Goal: Information Seeking & Learning: Find specific fact

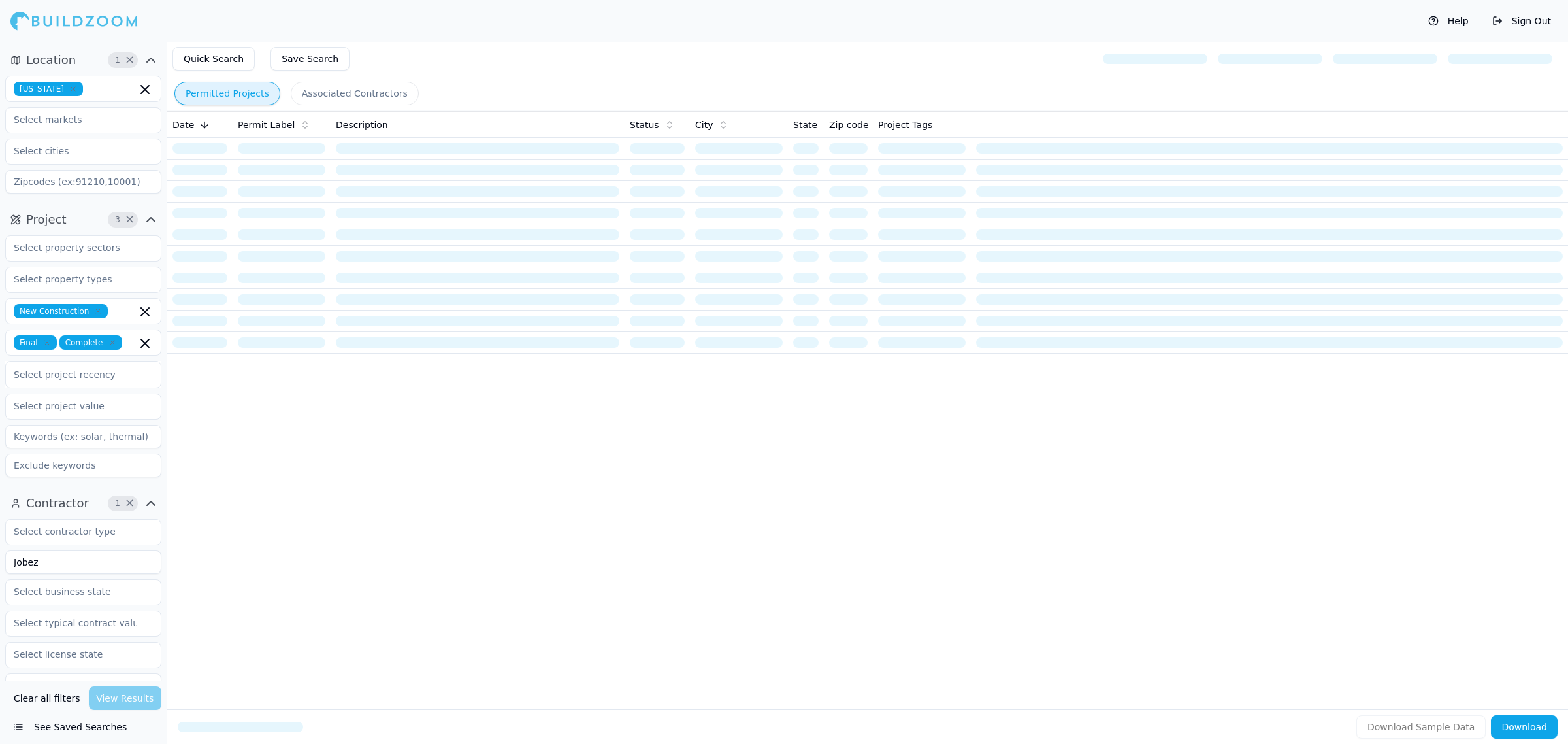
drag, startPoint x: 111, startPoint y: 560, endPoint x: 0, endPoint y: 567, distance: 111.2
click at [0, 572] on div "Contractor 1 × Jobez Verified License Has Phone Has Email Has Permits Min Permi…" at bounding box center [83, 711] width 167 height 447
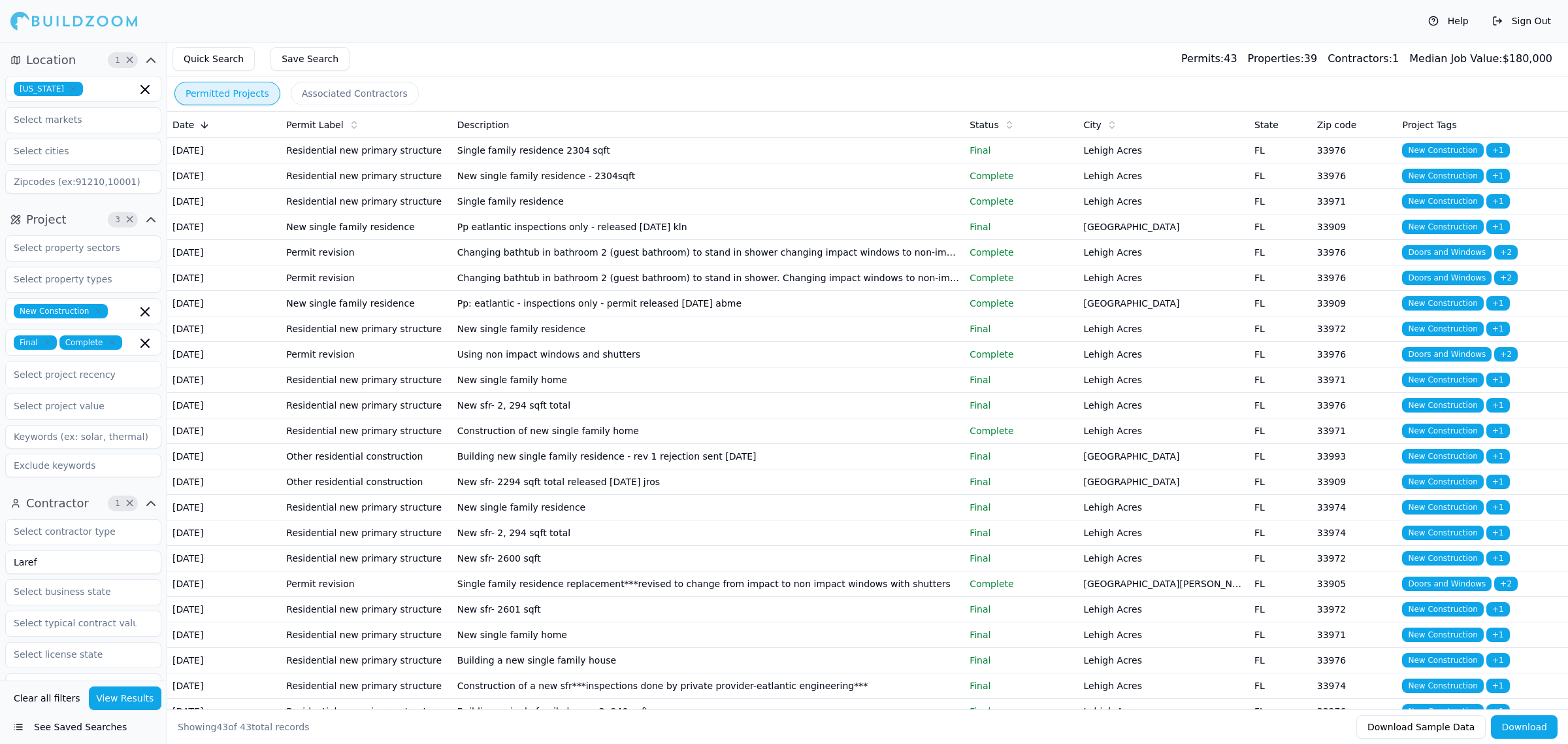
type input "Laref"
click at [129, 684] on div "Clear all filters View Results See Saved Searches" at bounding box center [83, 712] width 167 height 63
click at [123, 700] on button "View Results" at bounding box center [125, 698] width 73 height 24
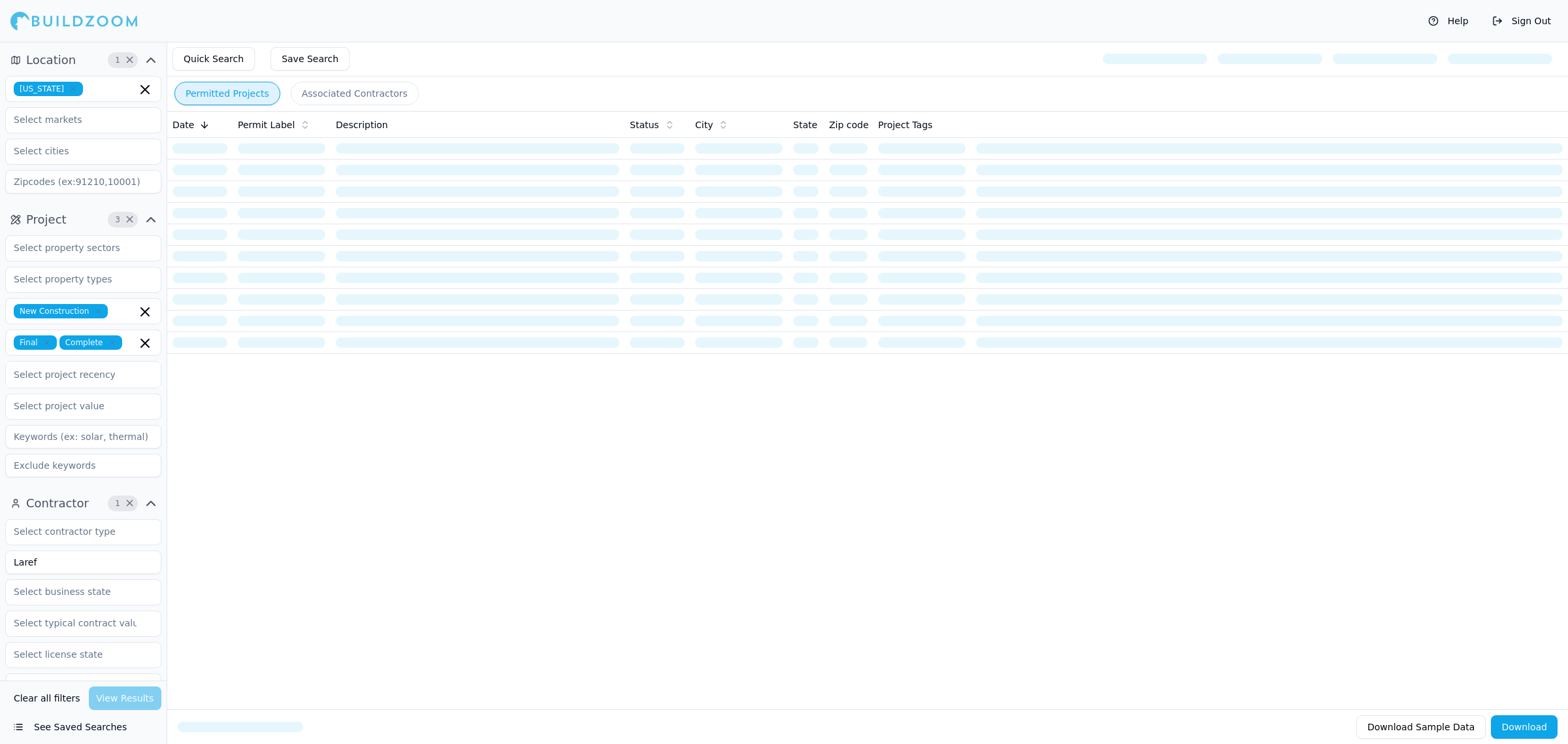
click at [623, 81] on div "Permitted Projects Associated Contractors" at bounding box center [867, 94] width 1401 height 34
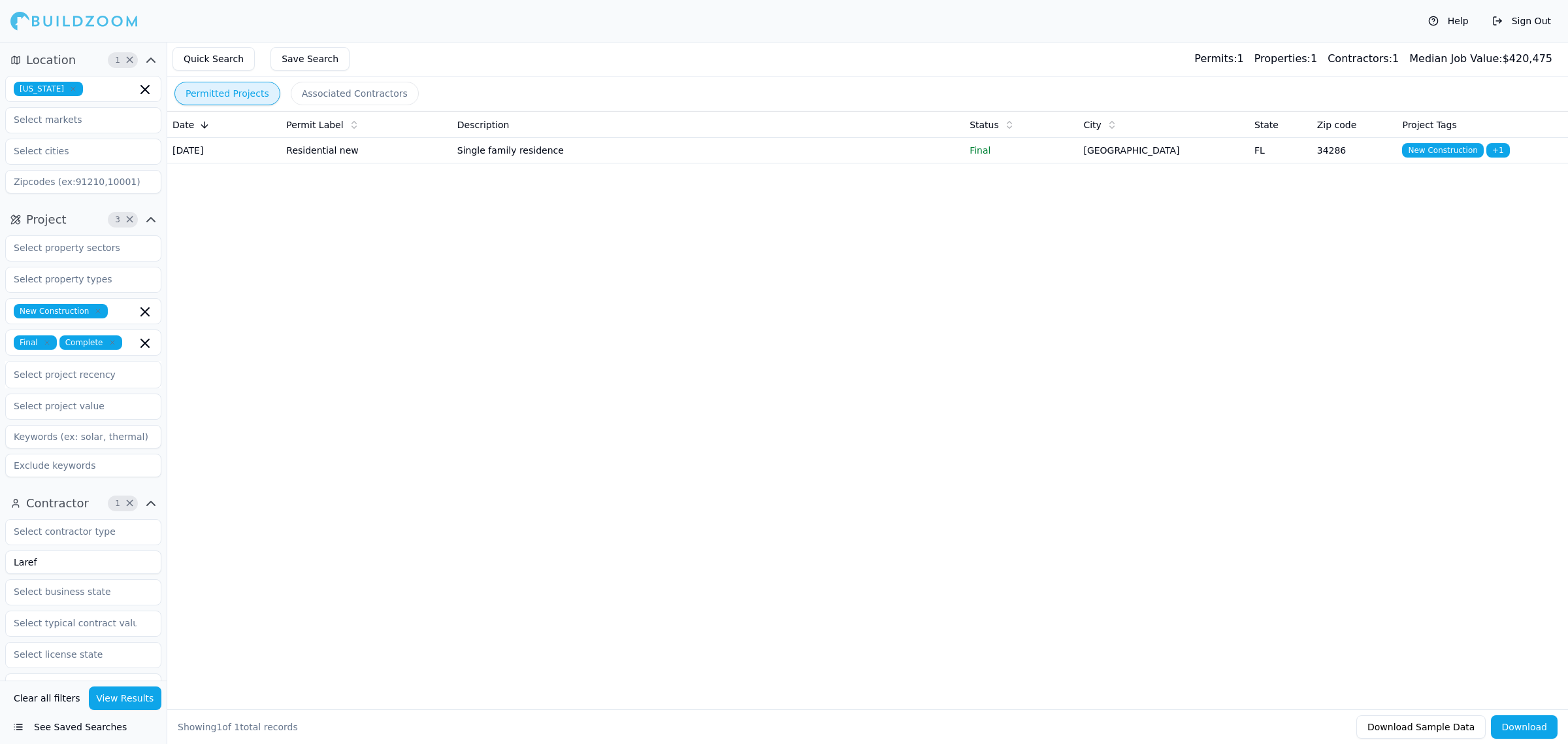
click at [583, 336] on div "Date Permit Label Description Status City State Zip code Project Tags [DATE] Re…" at bounding box center [867, 389] width 1401 height 556
click at [879, 144] on td "Single family residence" at bounding box center [708, 151] width 512 height 26
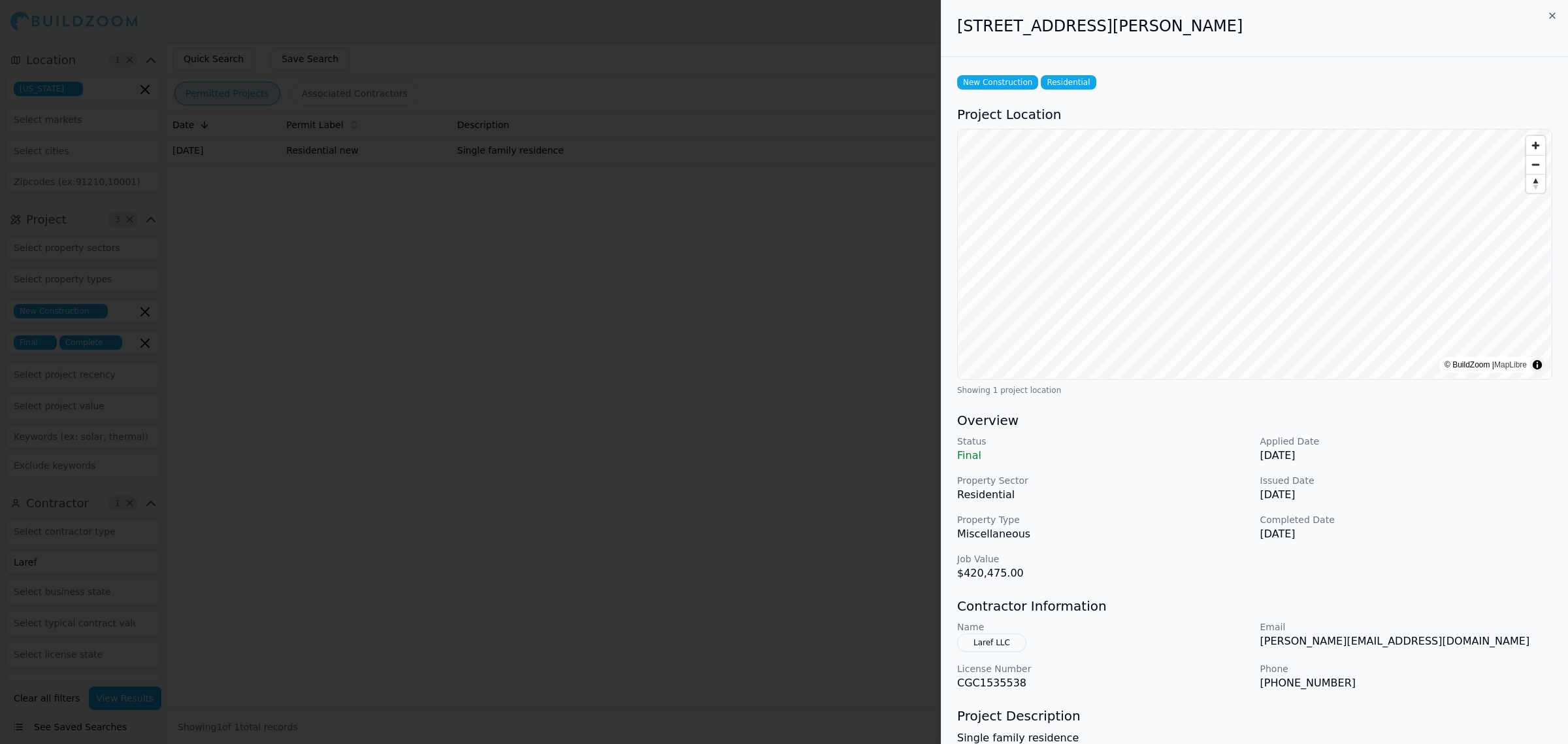
click at [1148, 558] on p "Job Value" at bounding box center [1103, 558] width 292 height 13
drag, startPoint x: 959, startPoint y: 34, endPoint x: 1105, endPoint y: 23, distance: 146.4
click at [1105, 23] on h2 "[STREET_ADDRESS][PERSON_NAME]" at bounding box center [1254, 26] width 595 height 21
copy h2 "[STREET_ADDRESS][PERSON_NAME]"
